Goal: Task Accomplishment & Management: Use online tool/utility

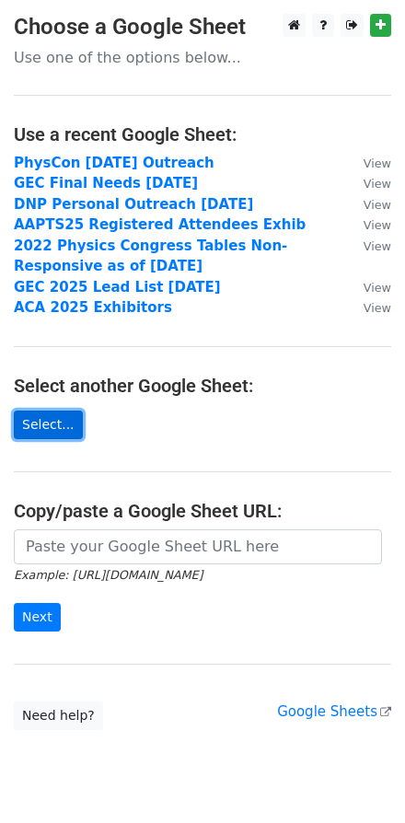
click at [52, 413] on link "Select..." at bounding box center [48, 425] width 69 height 29
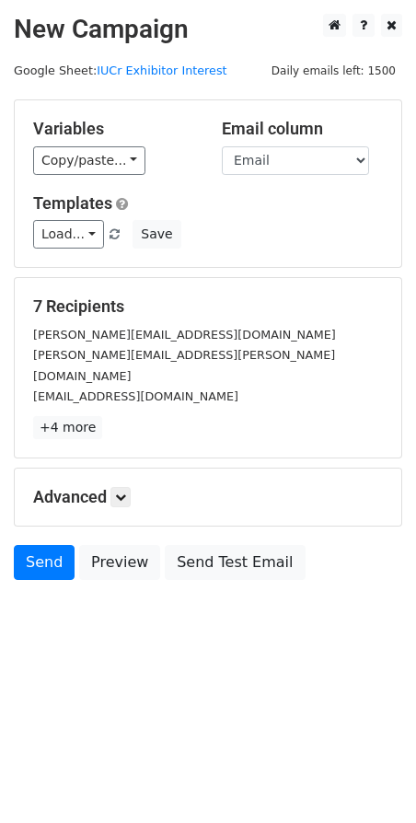
click at [99, 229] on span "Load... Webinar Invitation Order Confirmation Trial Expiration Warning Newslett…" at bounding box center [78, 234] width 90 height 17
click at [88, 230] on link "Load..." at bounding box center [68, 234] width 71 height 29
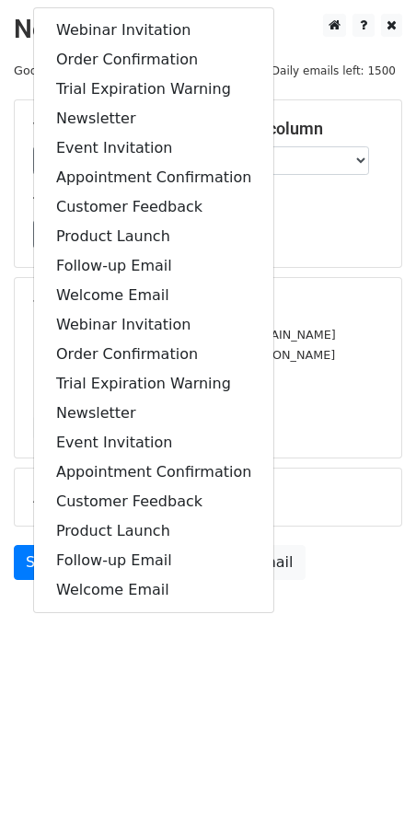
click at [306, 253] on div "Variables Copy/paste... {{Exhibiting As Name}} {{First Name}} {{Last Name}} {{E…" at bounding box center [208, 183] width 387 height 167
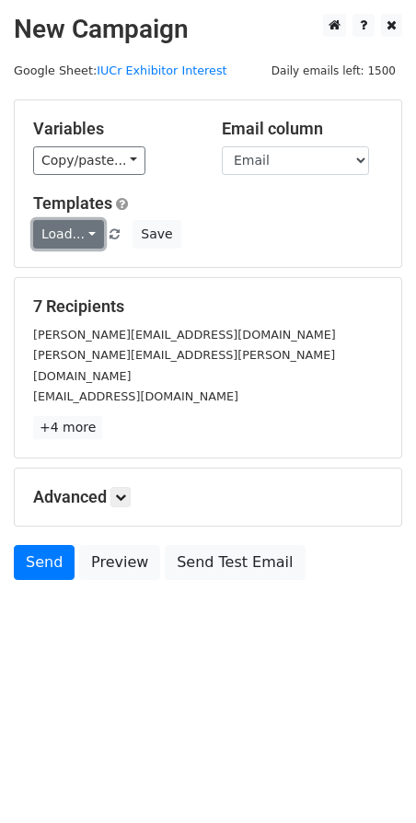
click at [65, 235] on link "Load..." at bounding box center [68, 234] width 71 height 29
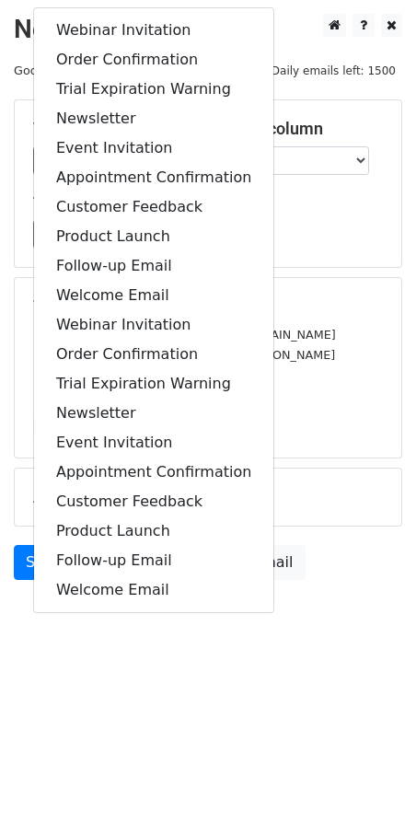
click at [314, 237] on div "Load... Webinar Invitation Order Confirmation Trial Expiration Warning Newslett…" at bounding box center [208, 234] width 378 height 29
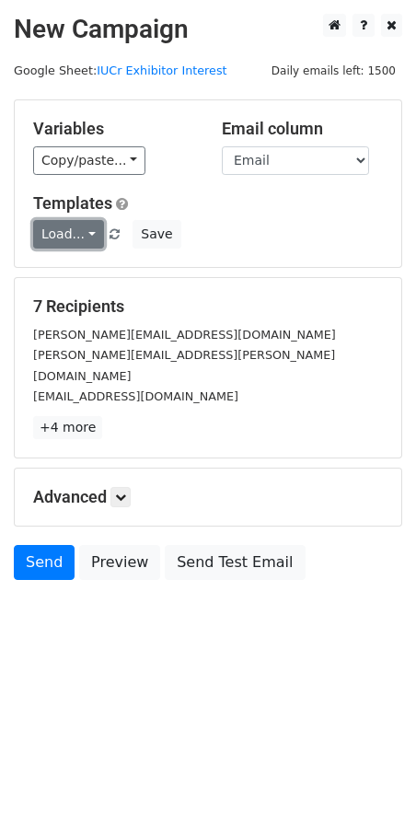
click at [89, 225] on link "Load..." at bounding box center [68, 234] width 71 height 29
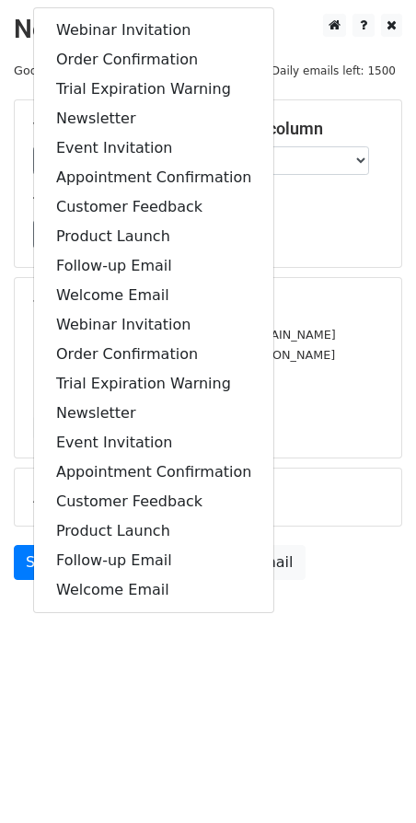
click at [333, 248] on div "Variables Copy/paste... {{Exhibiting As Name}} {{First Name}} {{Last Name}} {{E…" at bounding box center [208, 183] width 387 height 167
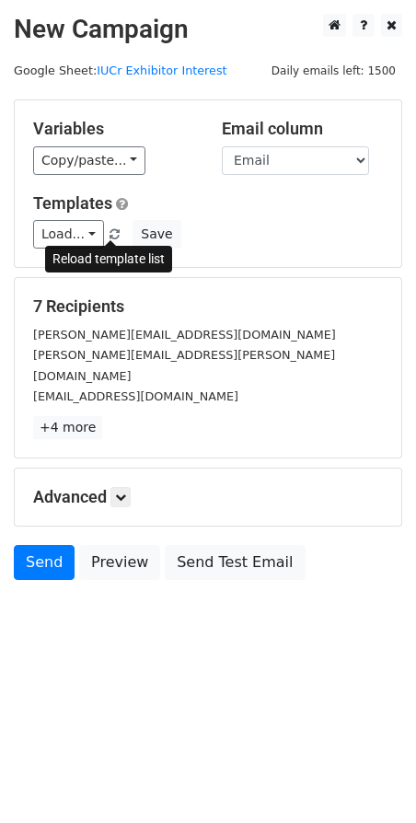
click at [110, 229] on span at bounding box center [115, 235] width 10 height 12
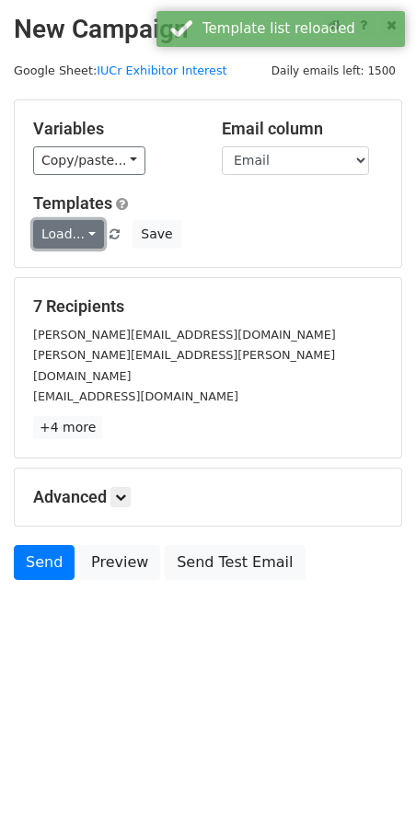
click at [91, 227] on link "Load..." at bounding box center [68, 234] width 71 height 29
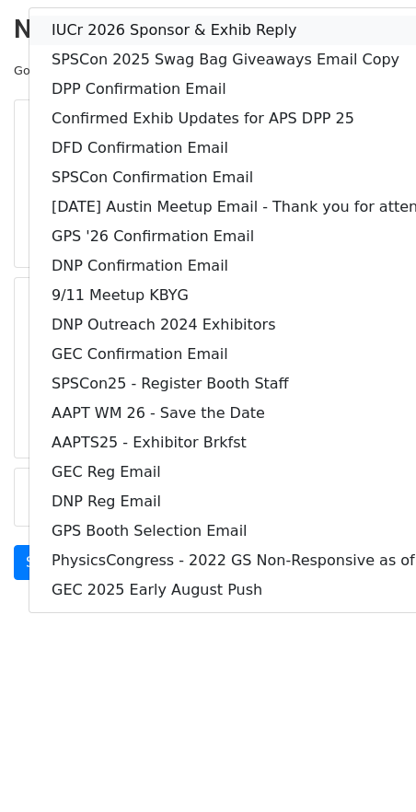
click at [135, 17] on link "IUCr 2026 Sponsor & Exhib Reply" at bounding box center [287, 30] width 516 height 29
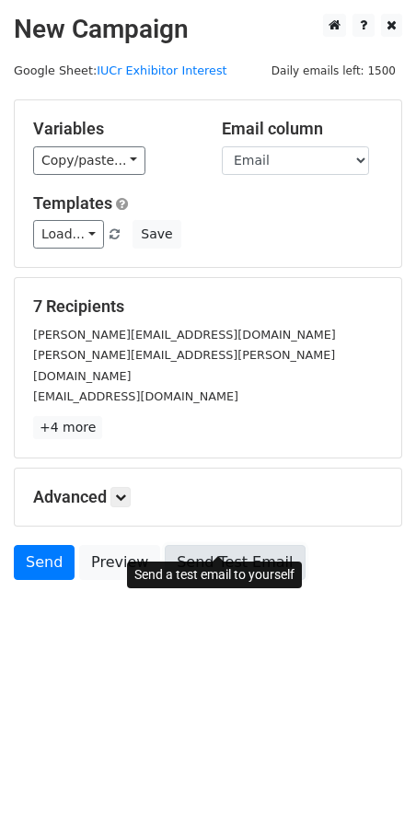
click at [215, 545] on link "Send Test Email" at bounding box center [235, 562] width 140 height 35
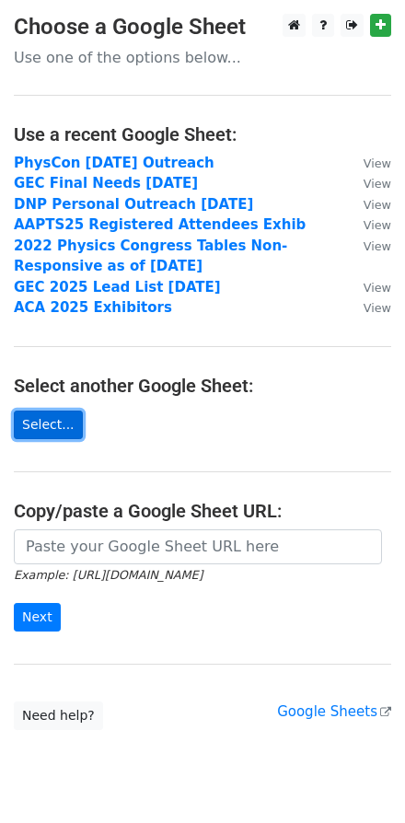
click at [56, 414] on link "Select..." at bounding box center [48, 425] width 69 height 29
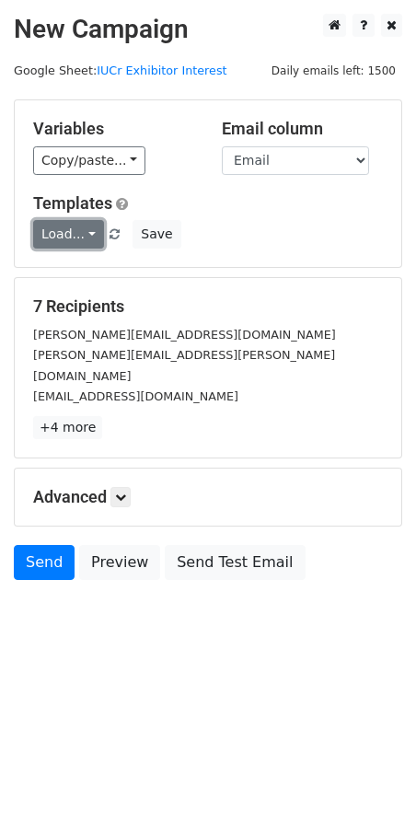
click at [89, 237] on link "Load..." at bounding box center [68, 234] width 71 height 29
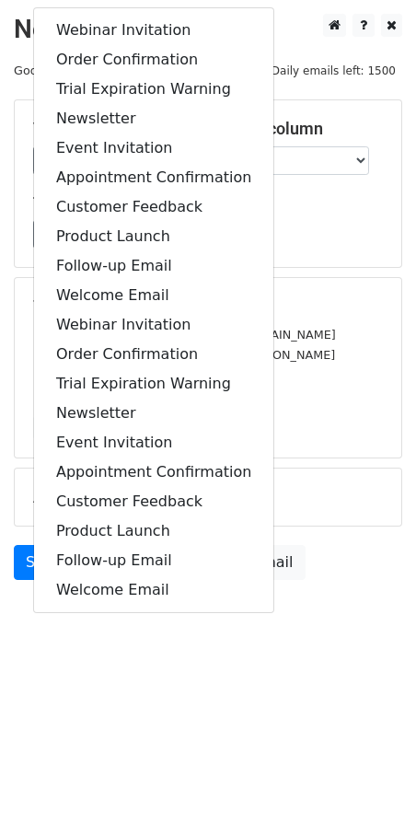
click at [297, 247] on div "Load... Webinar Invitation Order Confirmation Trial Expiration Warning Newslett…" at bounding box center [208, 234] width 378 height 29
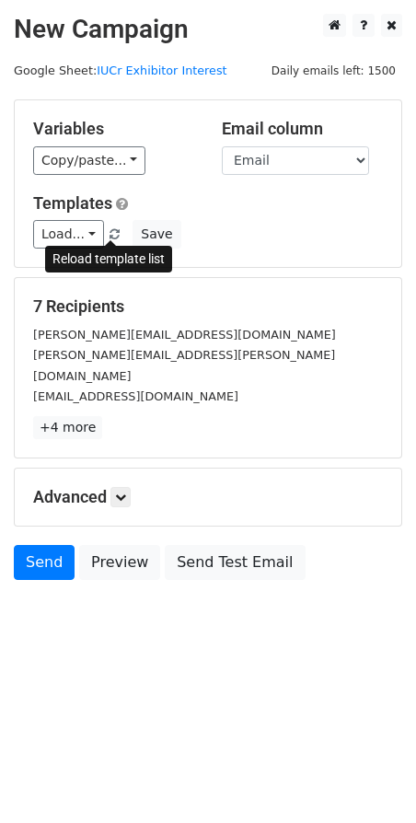
click at [114, 229] on span at bounding box center [115, 235] width 10 height 12
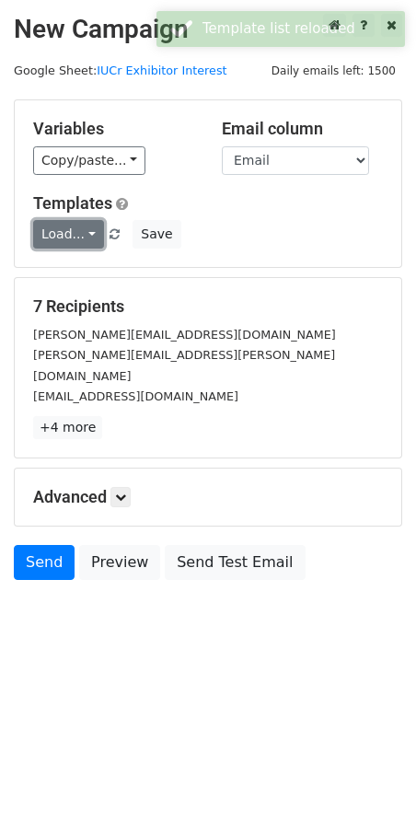
click at [88, 227] on link "Load..." at bounding box center [68, 234] width 71 height 29
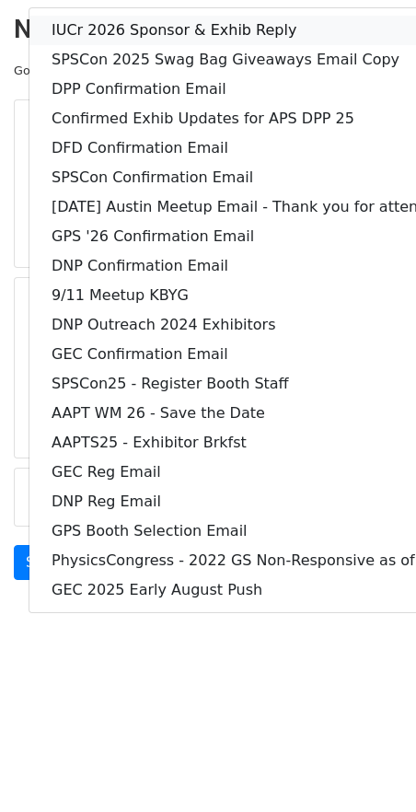
click at [100, 41] on link "IUCr 2026 Sponsor & Exhib Reply" at bounding box center [287, 30] width 516 height 29
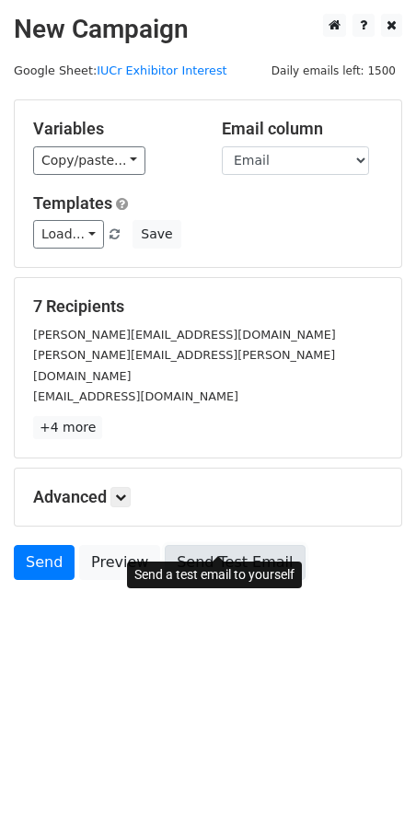
click at [197, 545] on link "Send Test Email" at bounding box center [235, 562] width 140 height 35
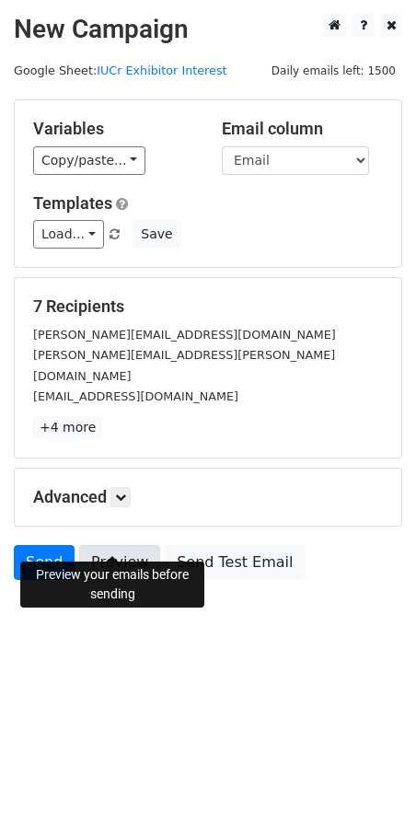
click at [131, 545] on link "Preview" at bounding box center [119, 562] width 81 height 35
